Goal: Task Accomplishment & Management: Manage account settings

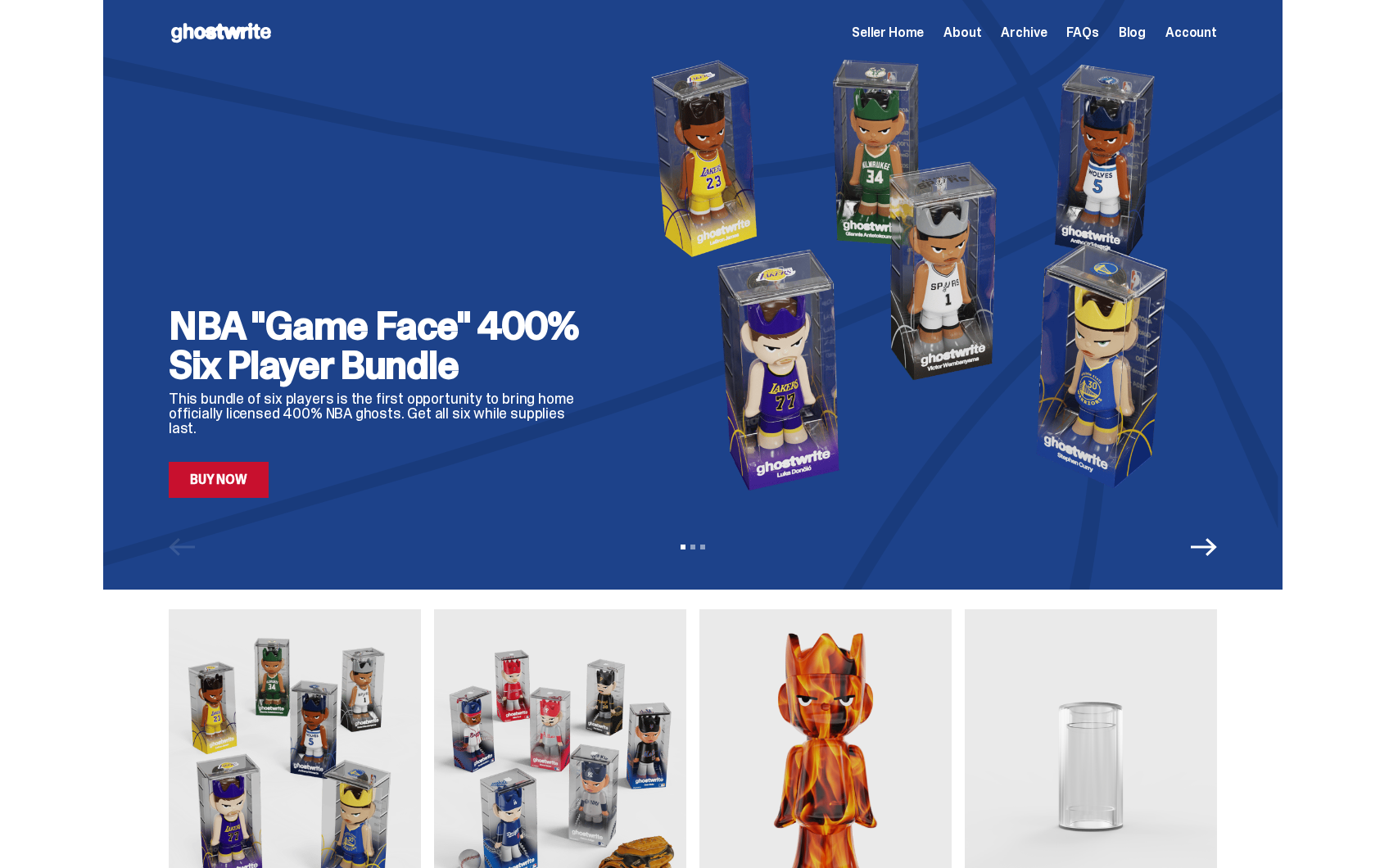
click at [248, 485] on link "Buy Now" at bounding box center [219, 479] width 100 height 36
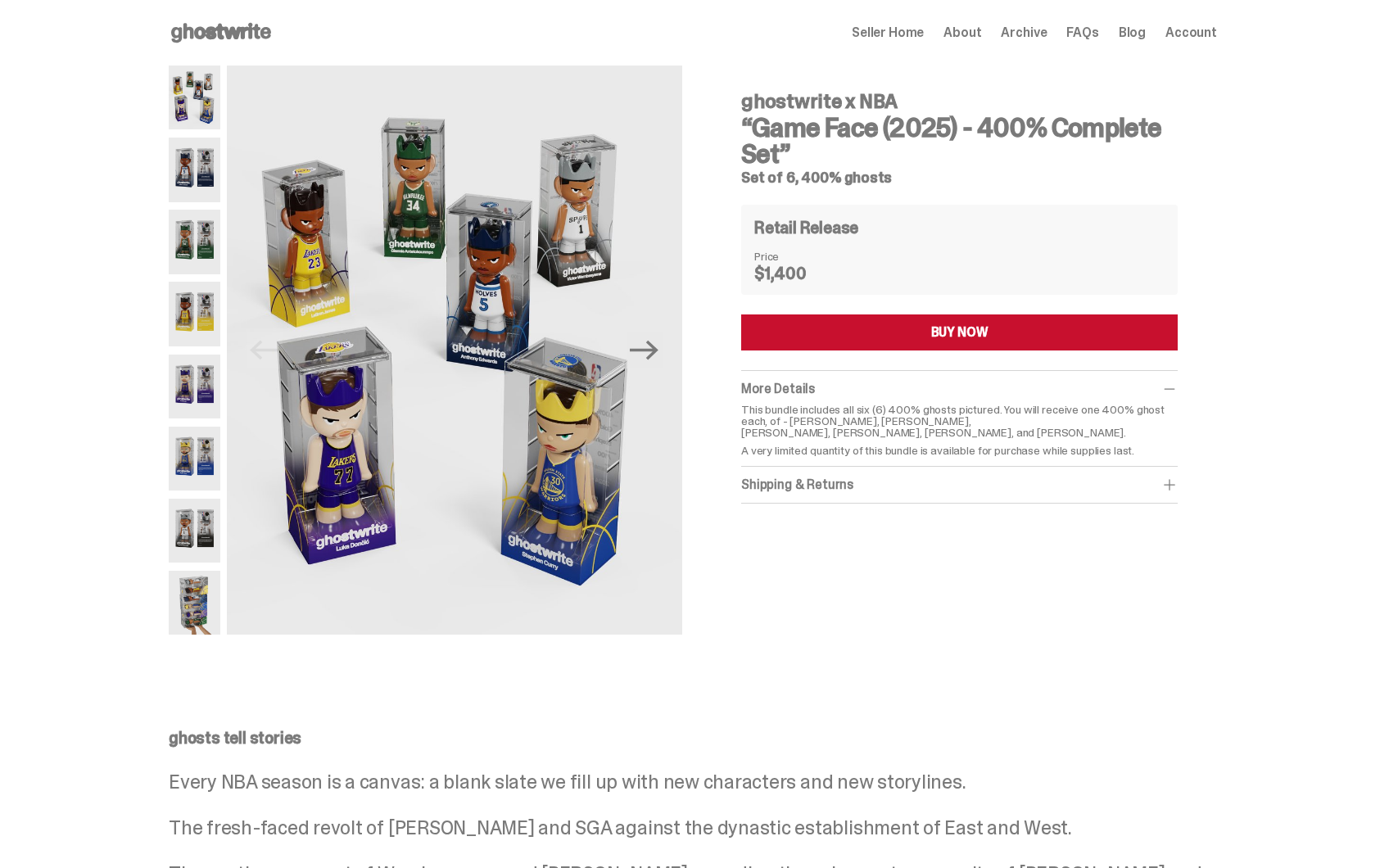
click at [191, 400] on img at bounding box center [194, 387] width 52 height 64
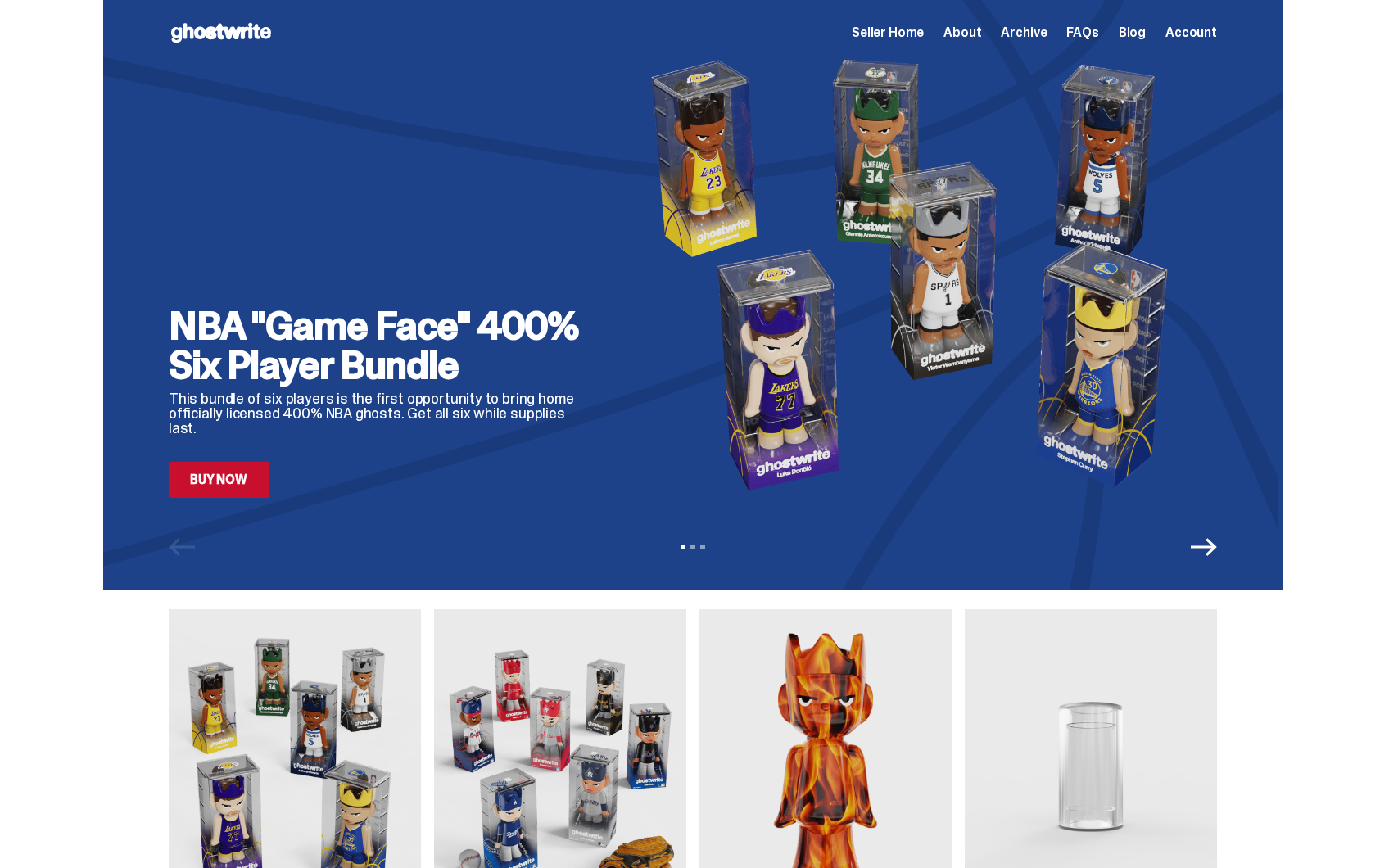
click at [1216, 551] on icon "Next" at bounding box center [1204, 546] width 26 height 18
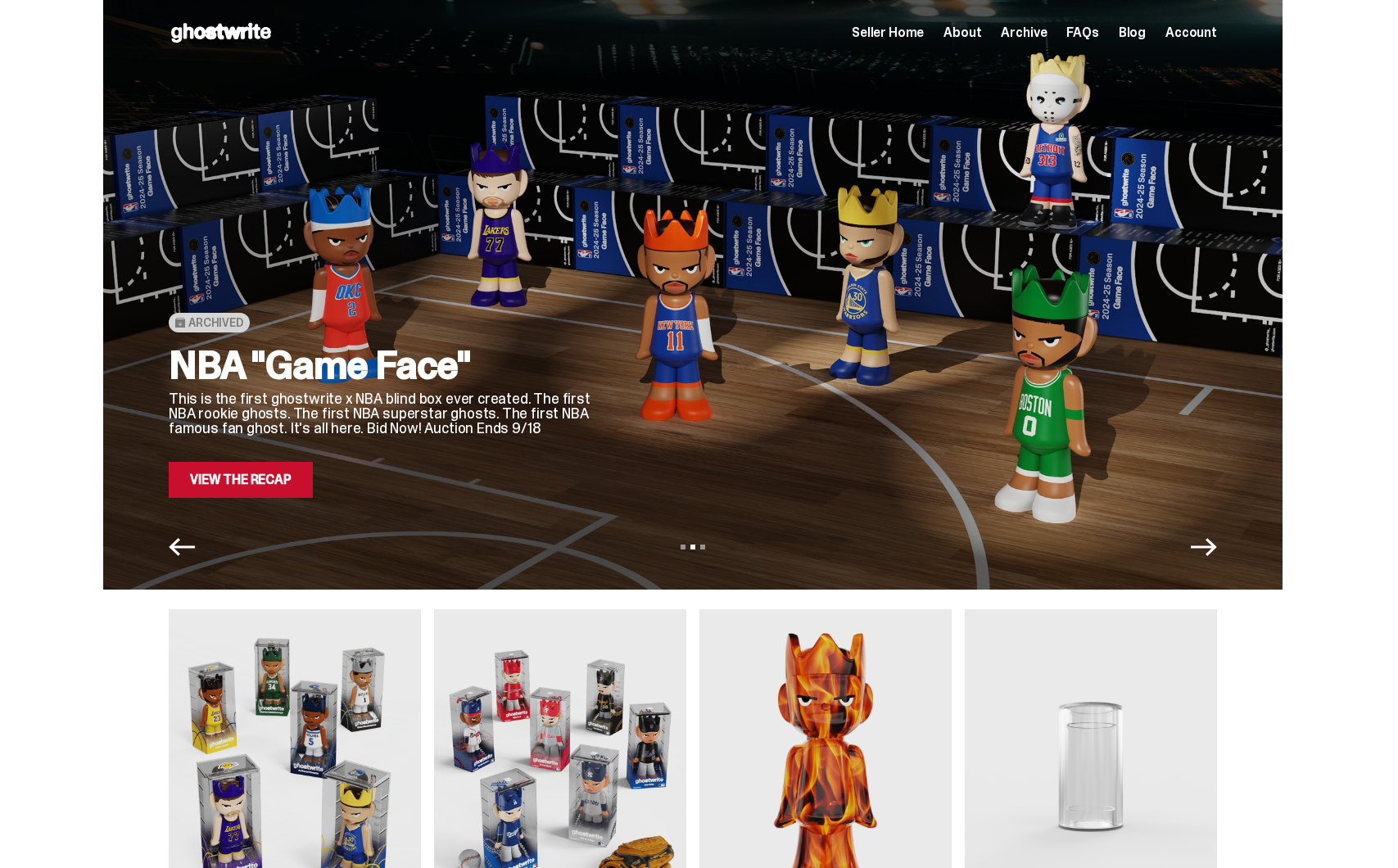
click at [1216, 551] on icon "Next" at bounding box center [1204, 546] width 26 height 18
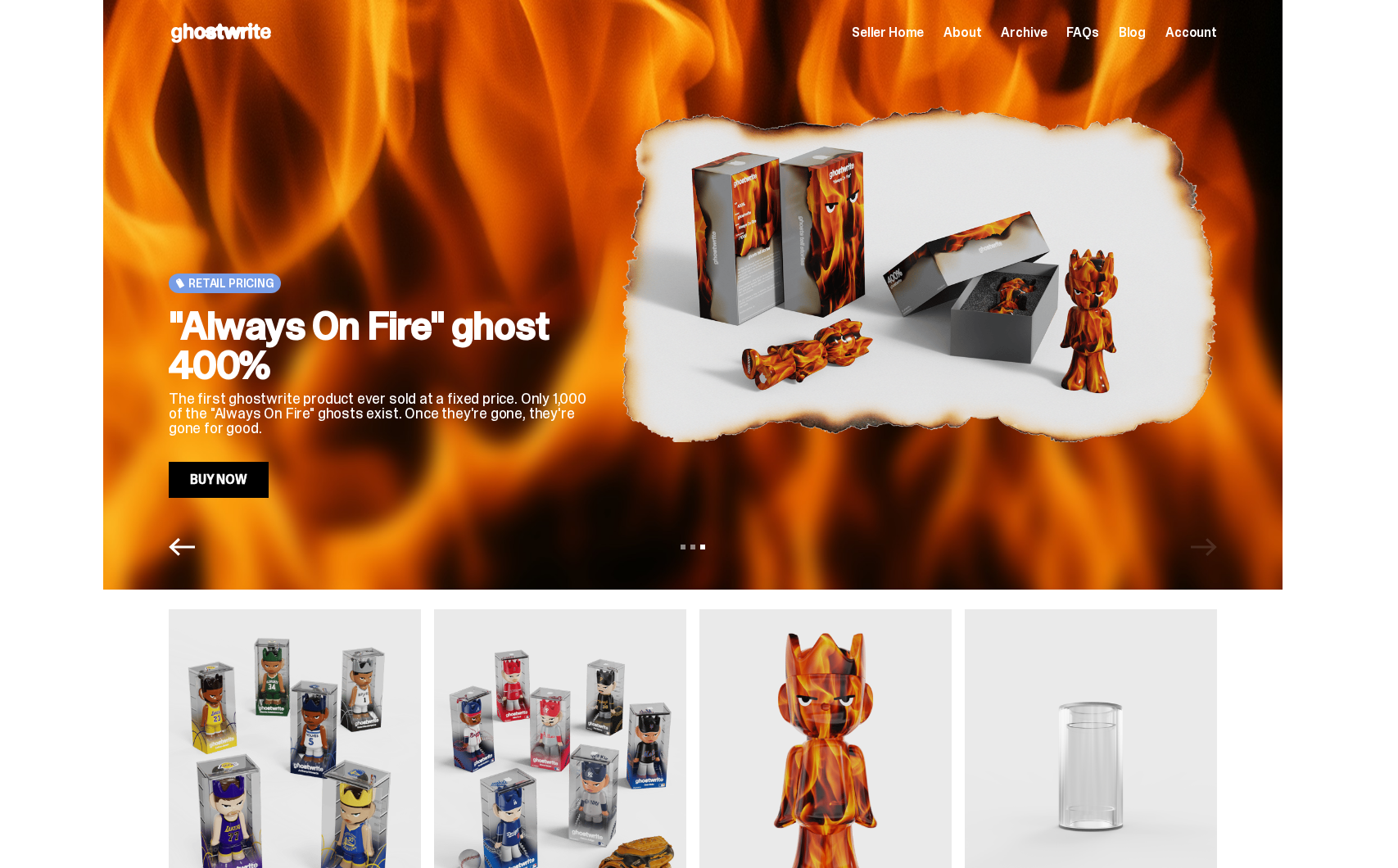
click at [923, 33] on span "Seller Home" at bounding box center [887, 33] width 72 height 13
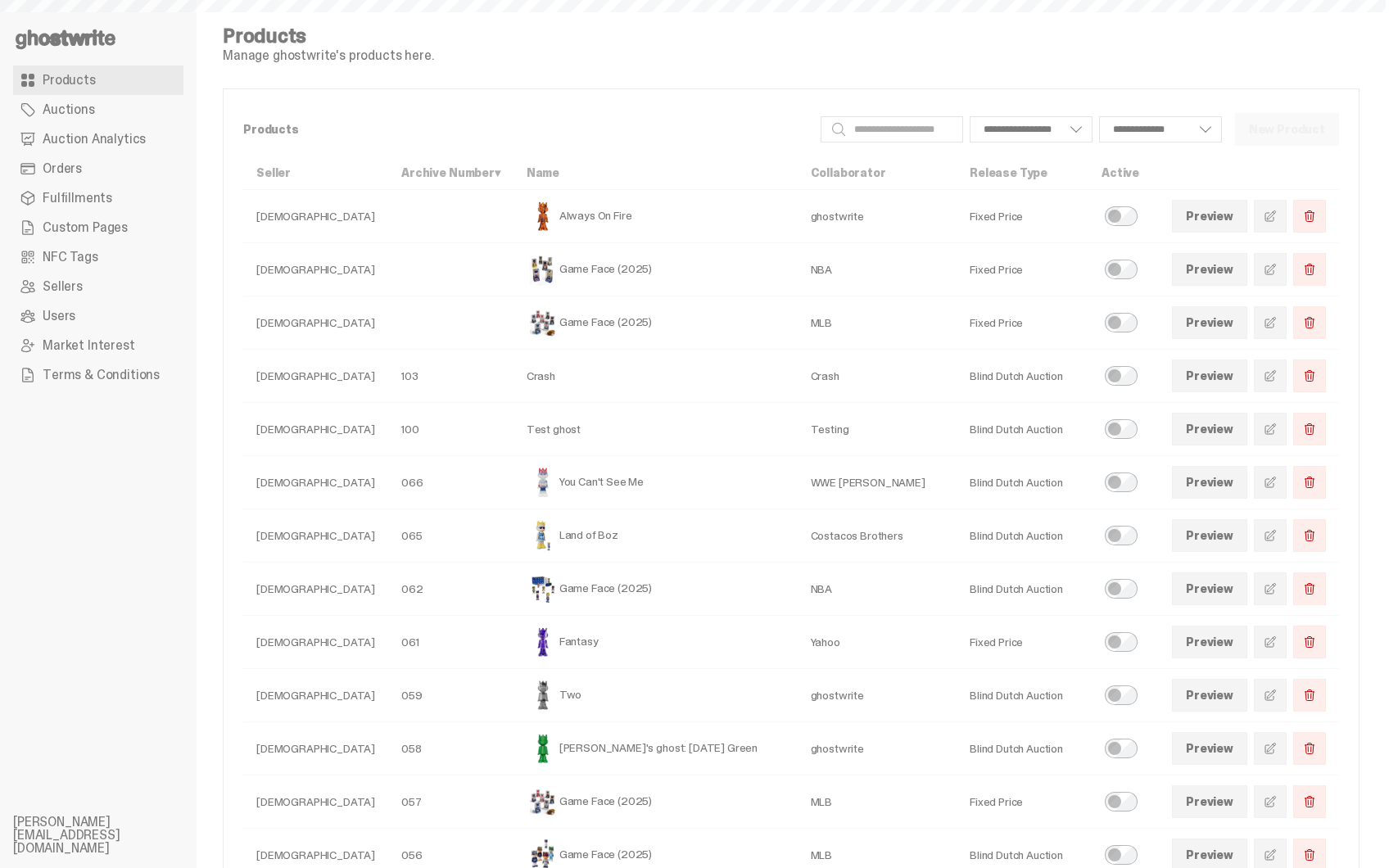
click at [103, 104] on link "Auctions" at bounding box center [98, 109] width 170 height 29
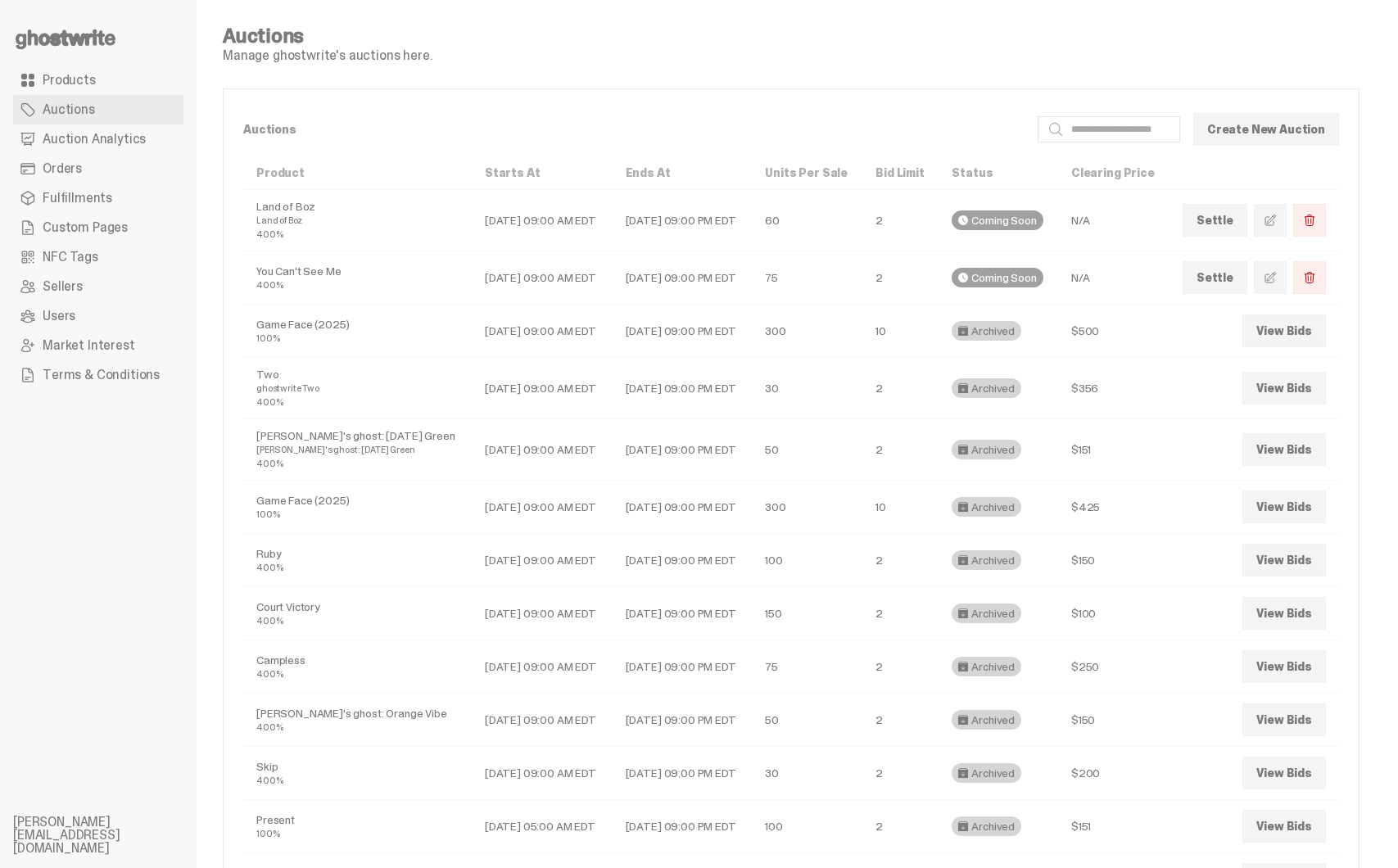
click at [112, 84] on link "Products" at bounding box center [98, 79] width 170 height 29
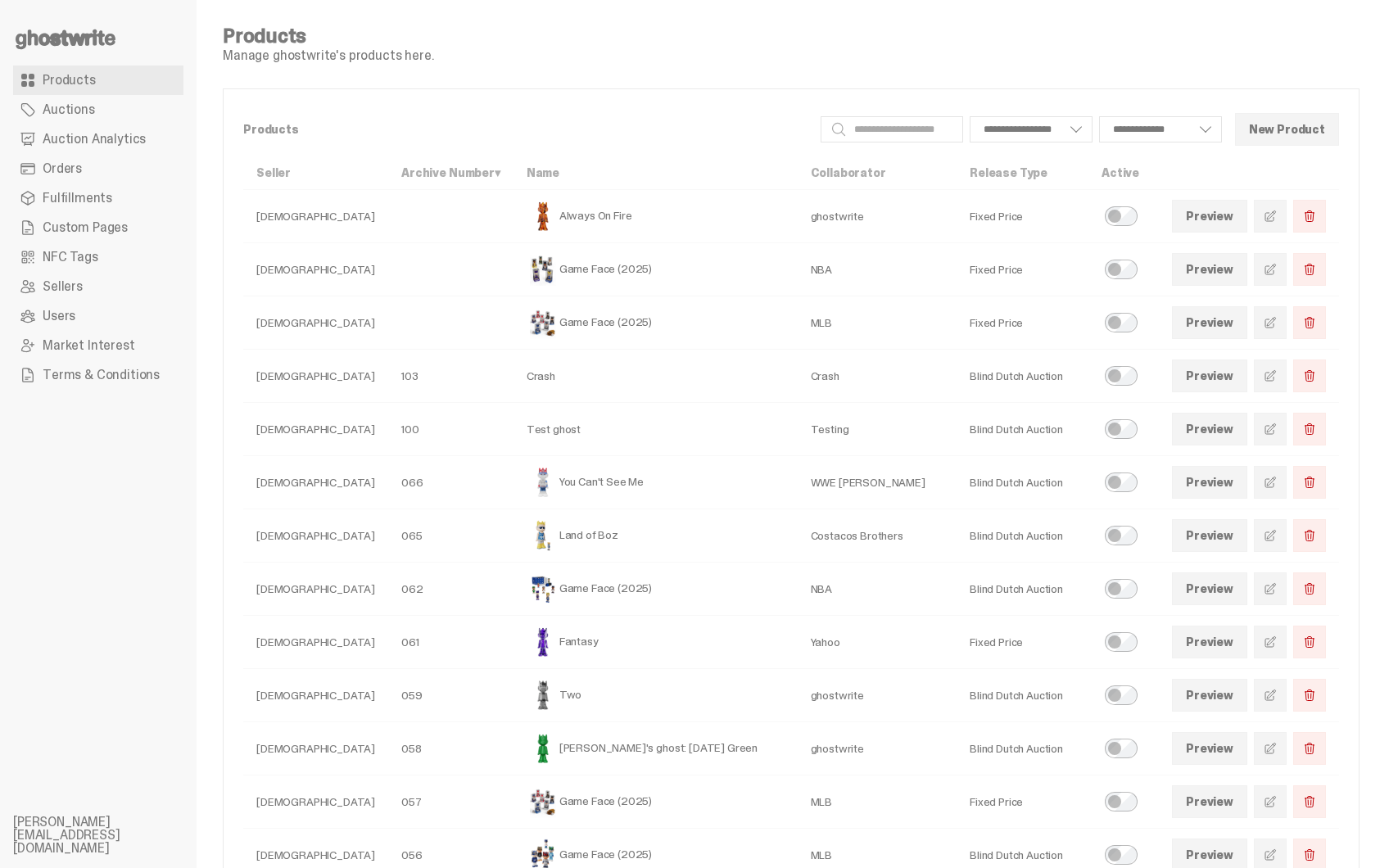
click at [79, 170] on span "Orders" at bounding box center [62, 169] width 40 height 13
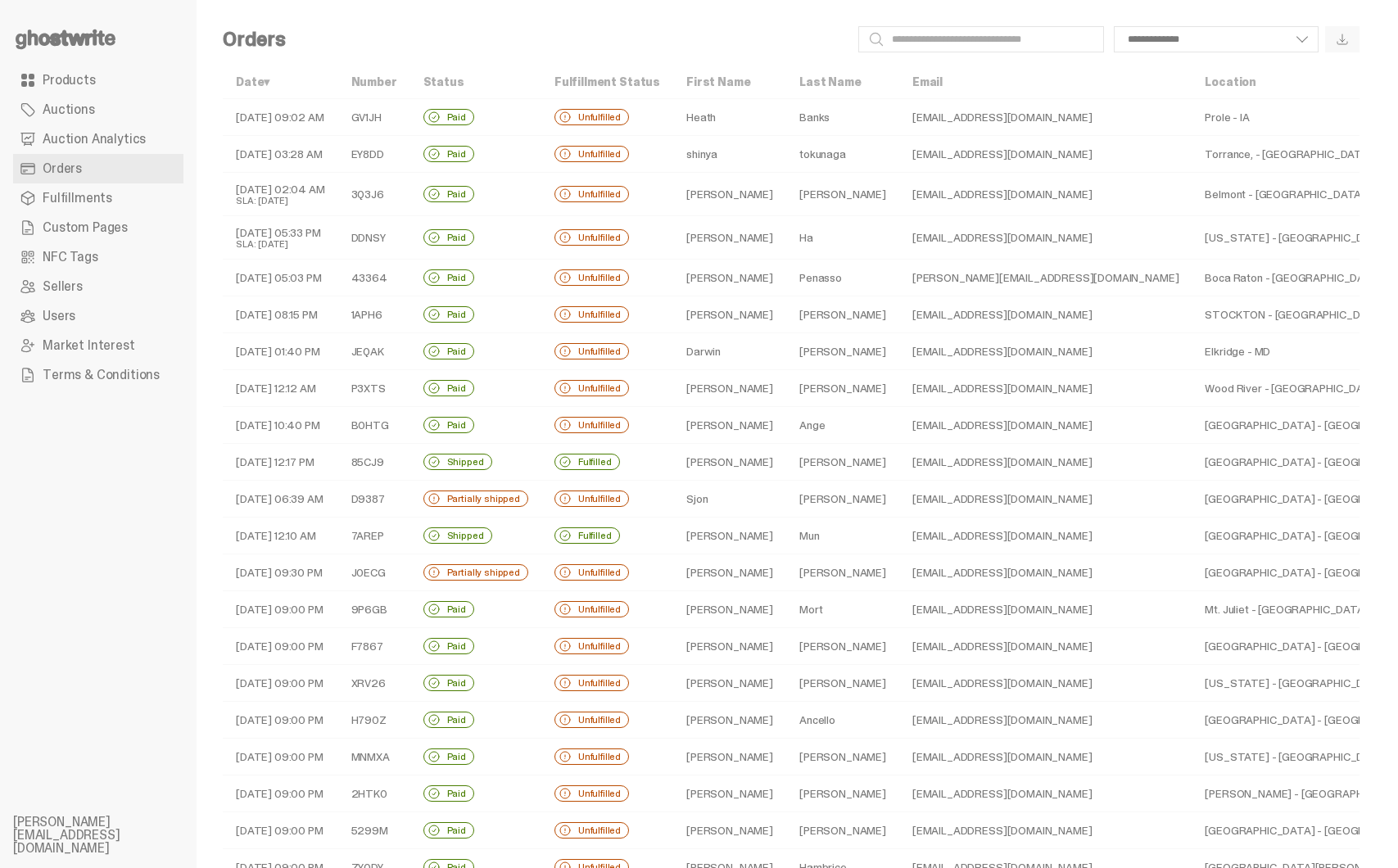
click at [647, 572] on td "Unfulfilled" at bounding box center [608, 572] width 132 height 37
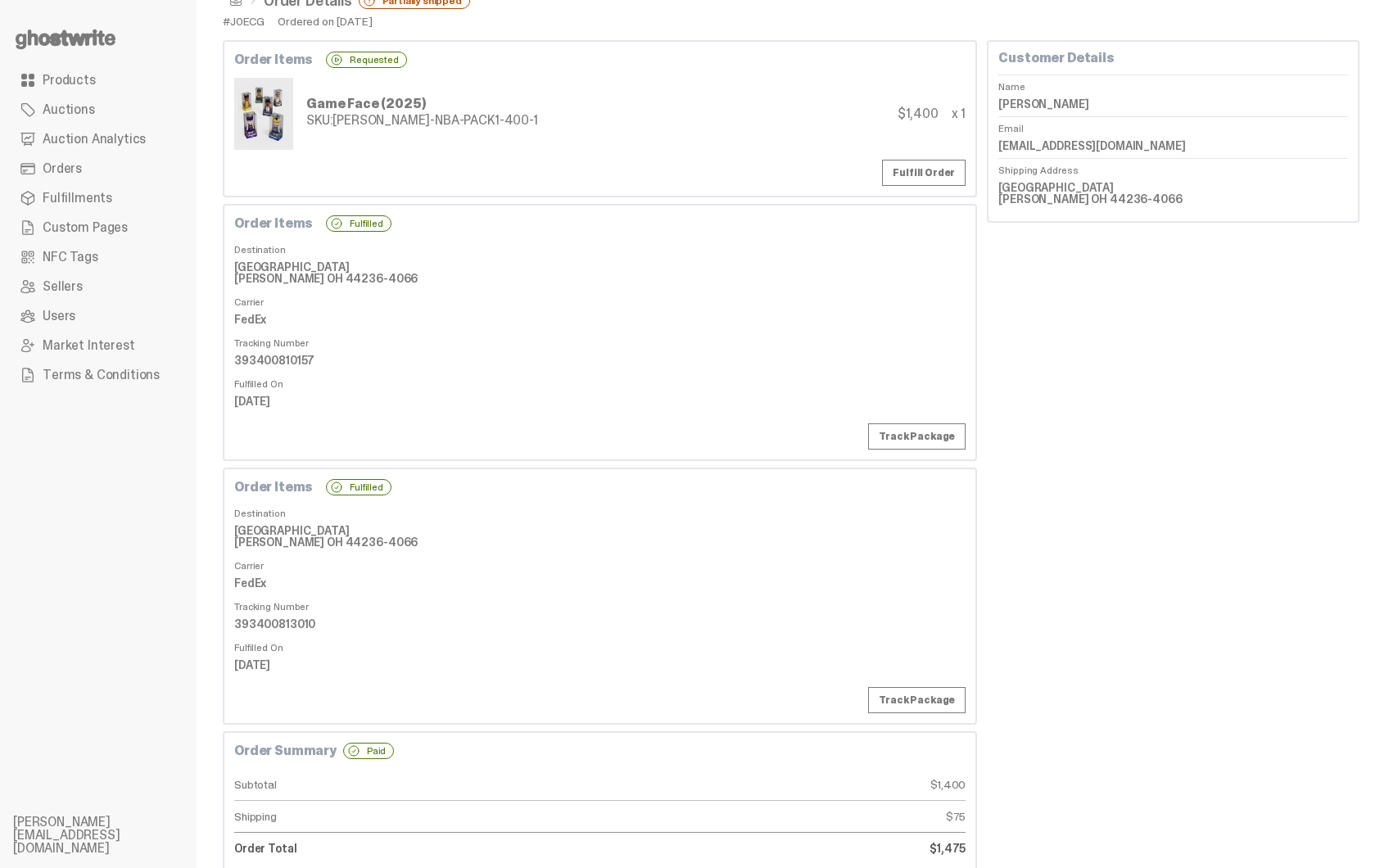
scroll to position [1, 0]
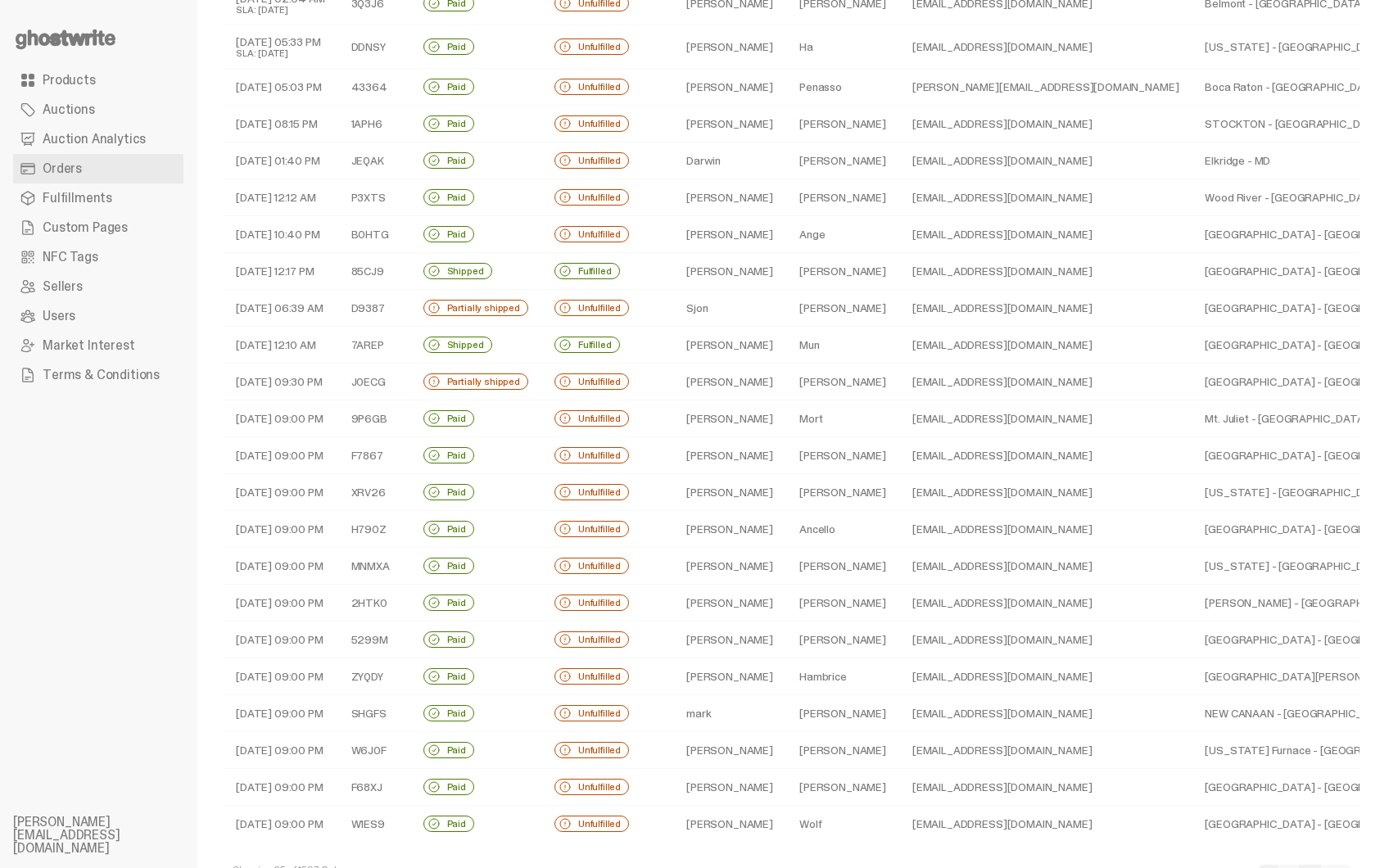
scroll to position [243, 0]
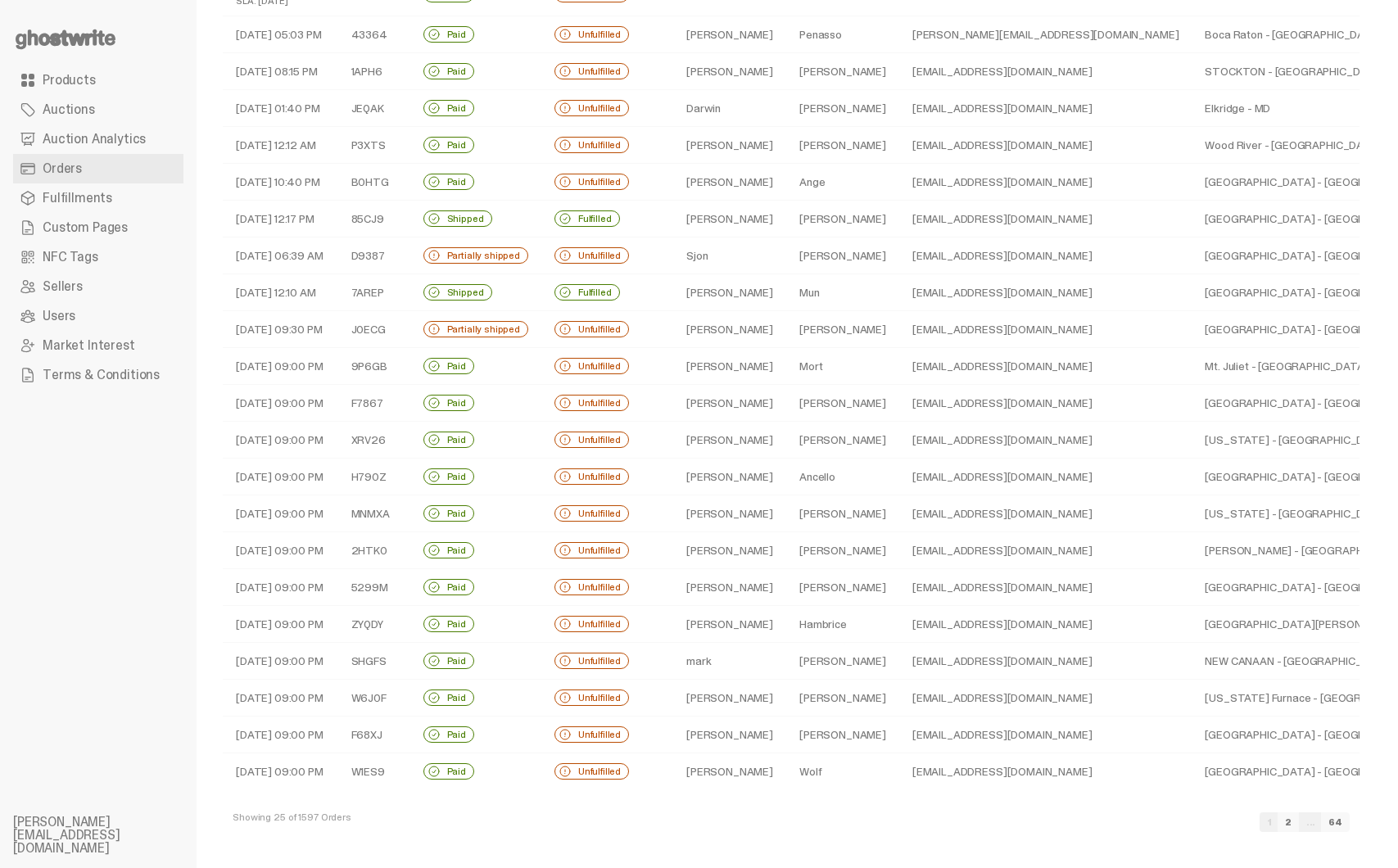
click at [1299, 824] on link "2" at bounding box center [1289, 822] width 22 height 20
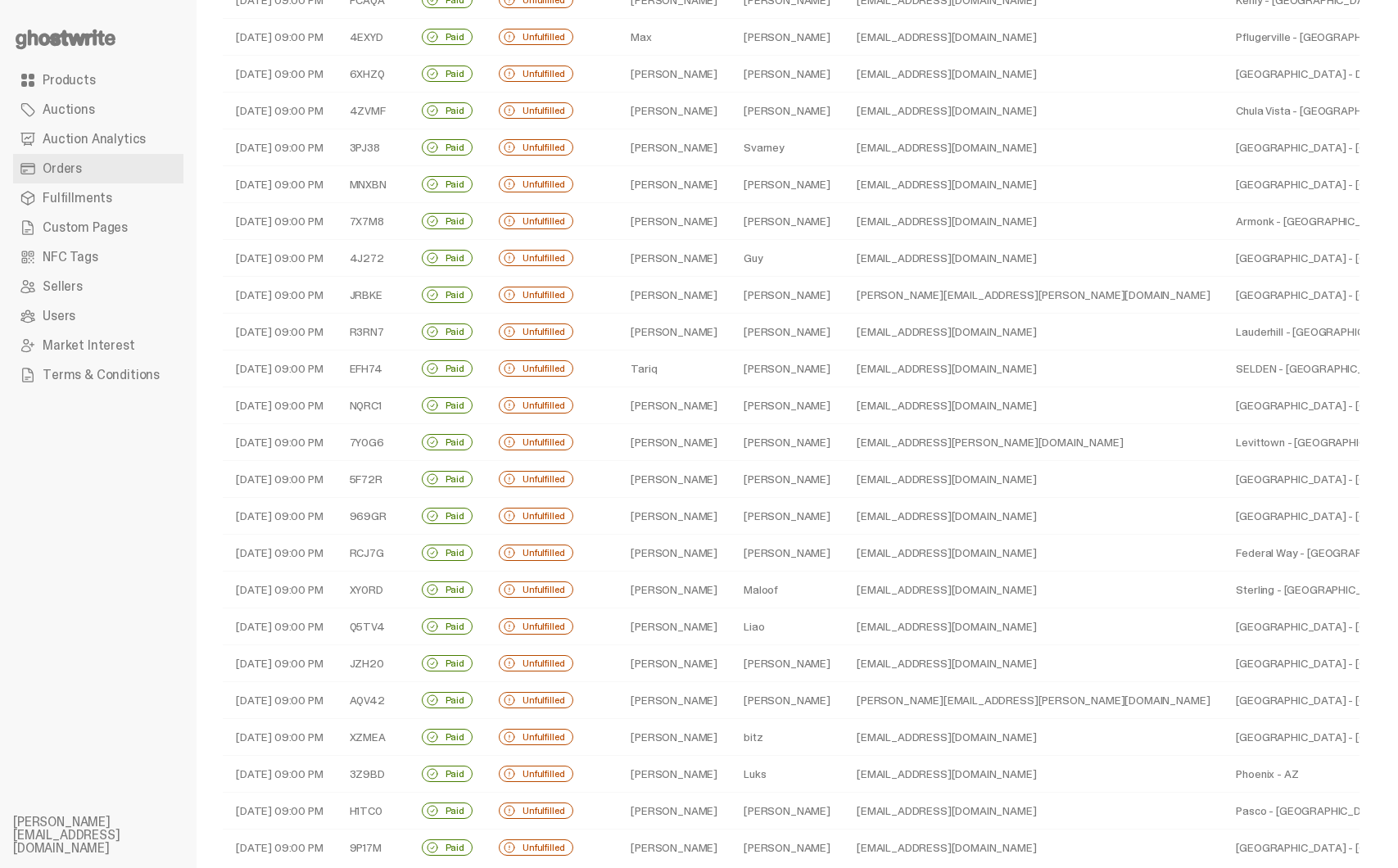
scroll to position [230, 0]
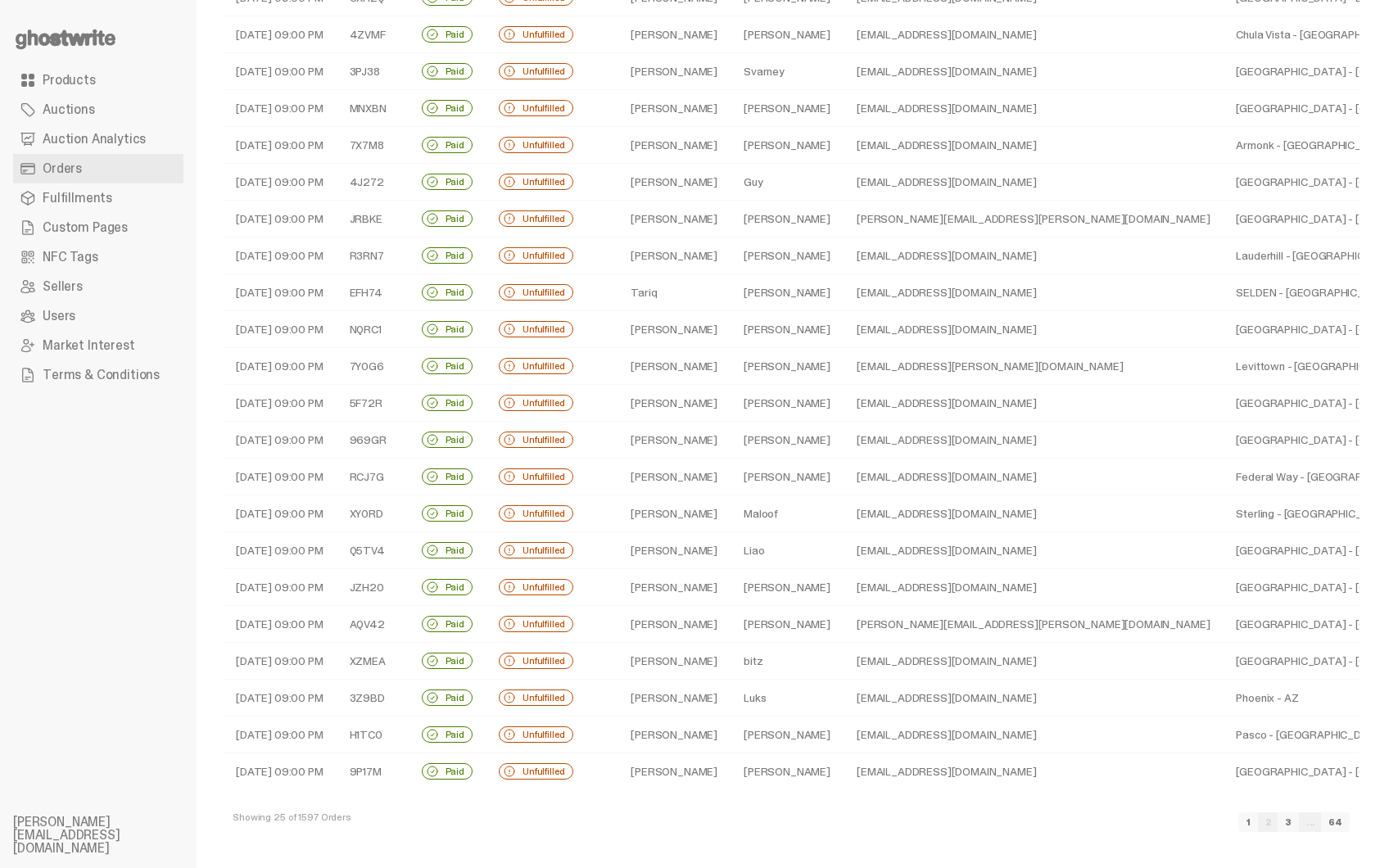
click at [1299, 823] on link "3" at bounding box center [1289, 822] width 22 height 20
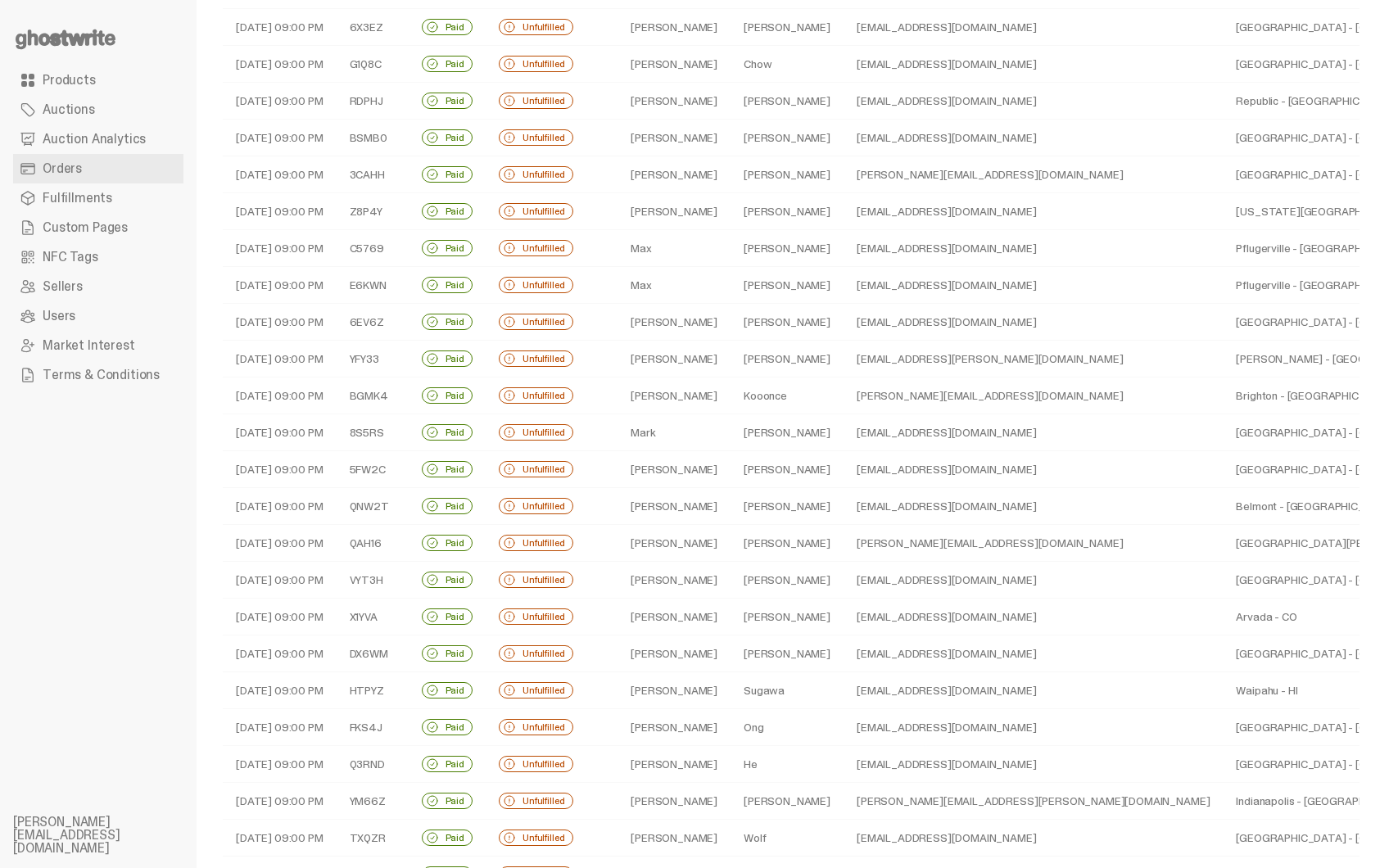
scroll to position [230, 0]
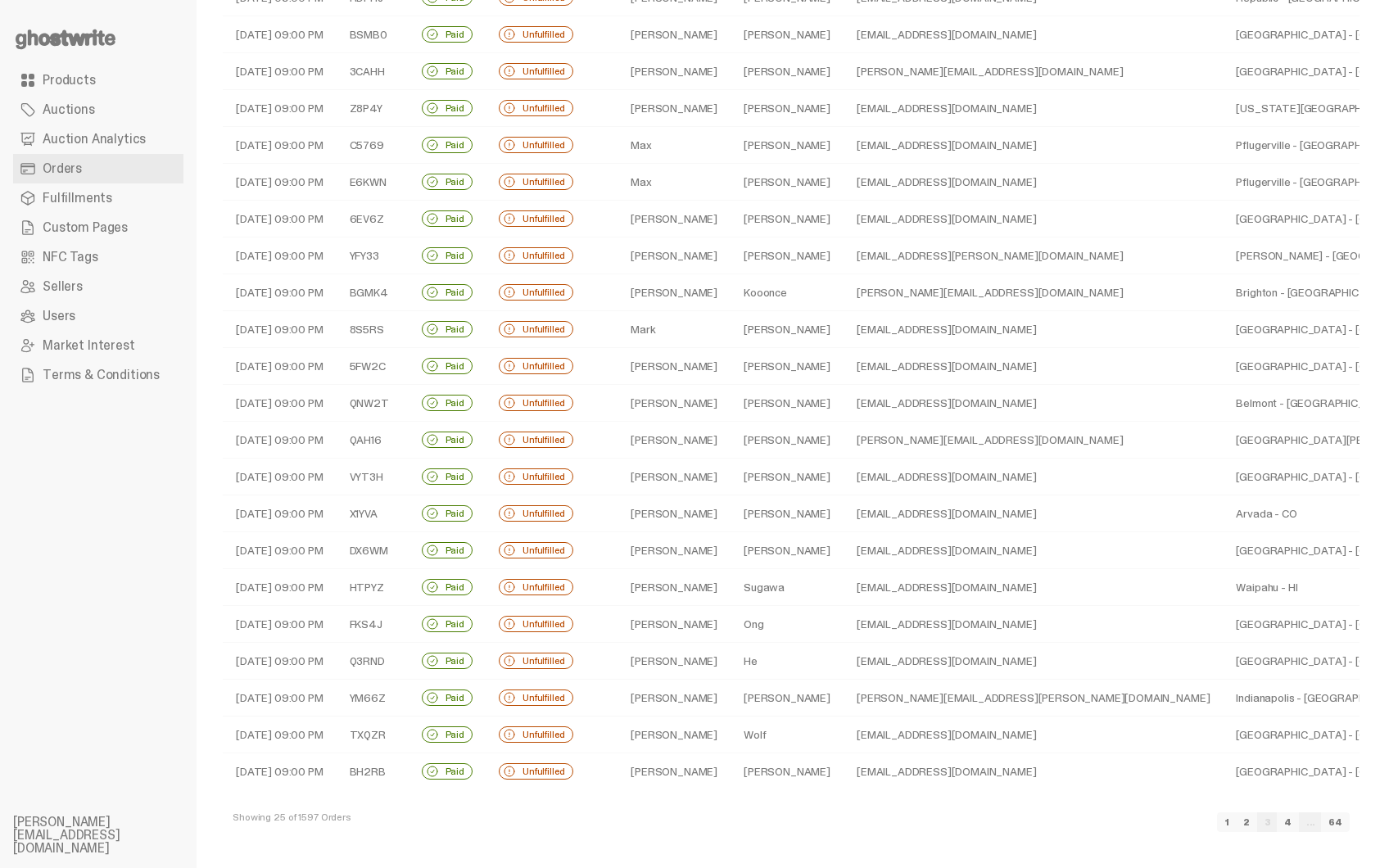
click at [1237, 827] on link "1" at bounding box center [1226, 822] width 20 height 20
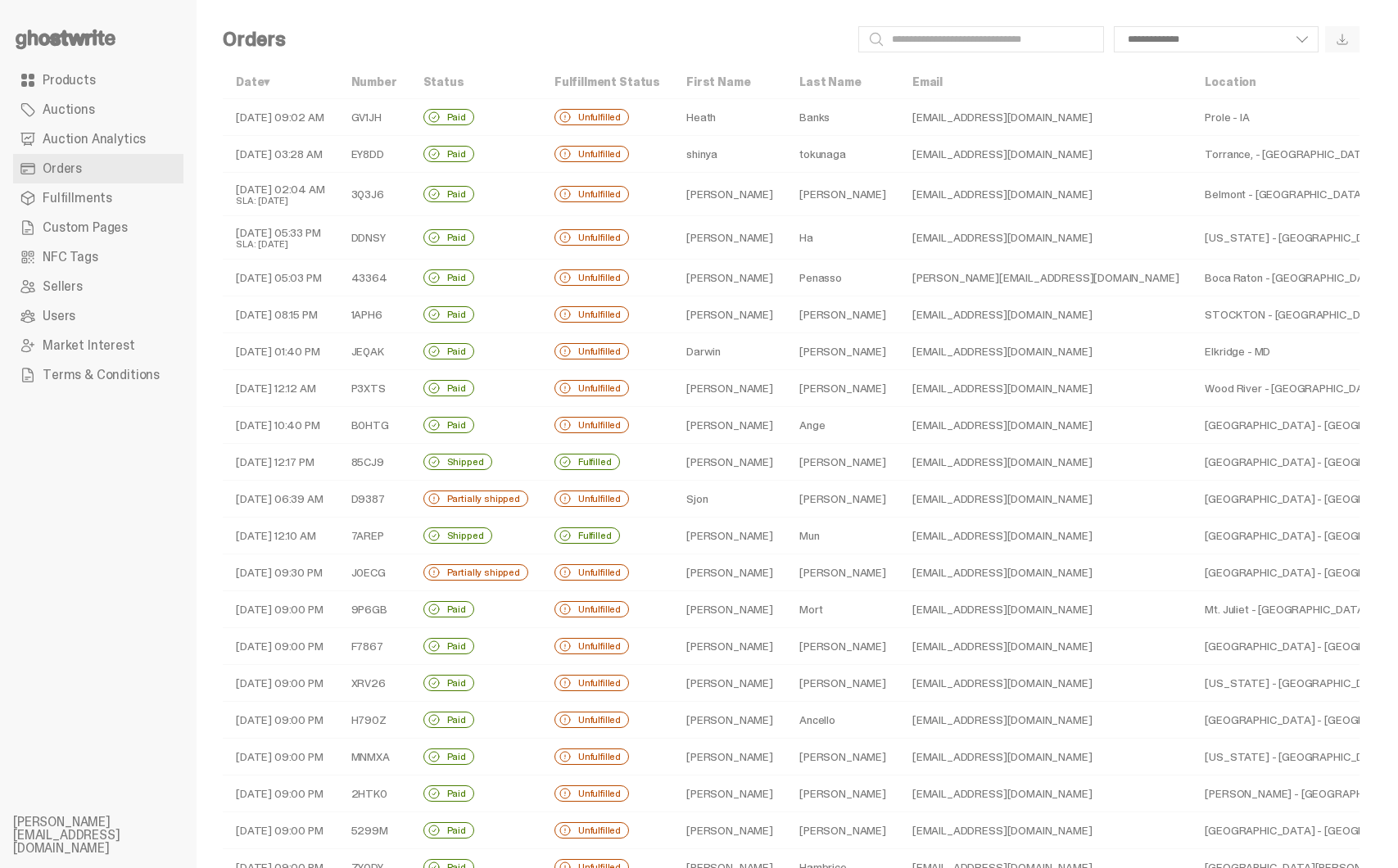
click at [498, 574] on div "Partially shipped" at bounding box center [476, 572] width 105 height 16
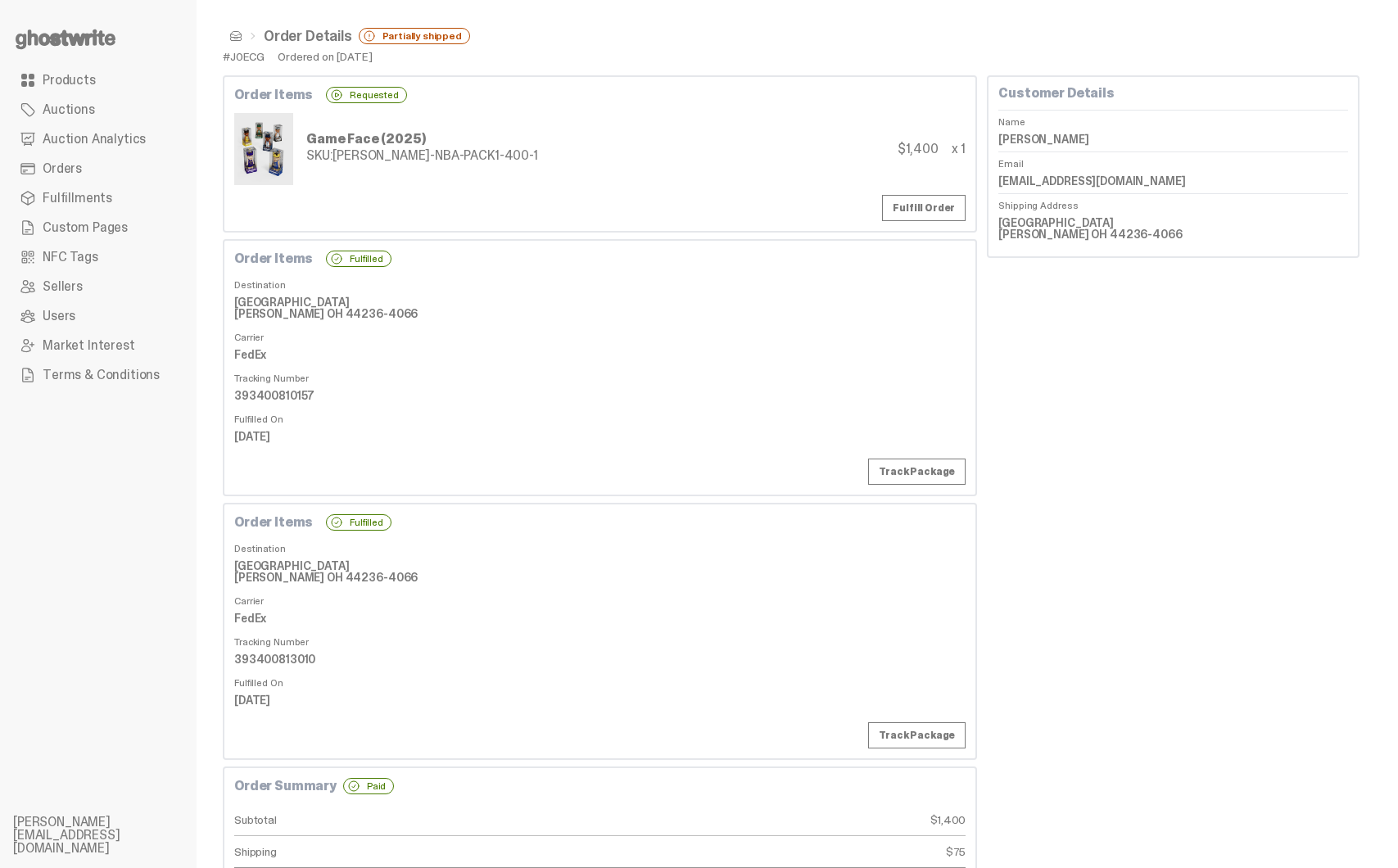
scroll to position [8, 0]
click at [355, 152] on div "SKU: TY-GH-NBA-PACK1-400-1" at bounding box center [423, 153] width 232 height 13
drag, startPoint x: 355, startPoint y: 152, endPoint x: 498, endPoint y: 150, distance: 143.0
click at [445, 151] on div "SKU: TY-GH-NBA-PACK1-400-1" at bounding box center [423, 153] width 232 height 13
click at [537, 152] on div "Game Face (2025) SKU: TY-GH-NBA-PACK1-400-1 $1,400 x 1" at bounding box center [599, 146] width 732 height 72
